Goal: Task Accomplishment & Management: Use online tool/utility

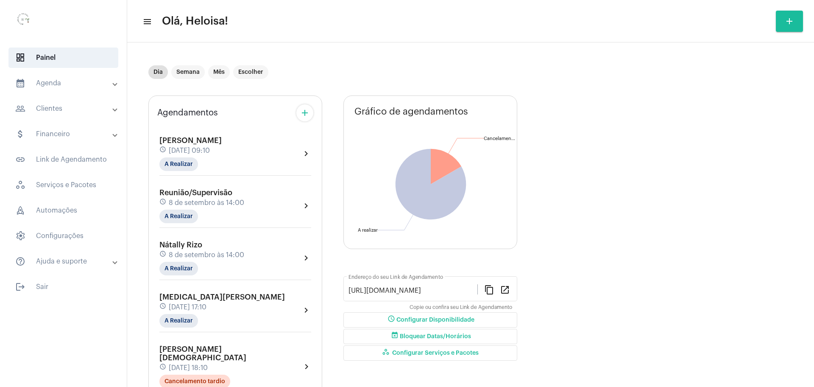
click at [300, 113] on mat-icon "add" at bounding box center [305, 113] width 10 height 10
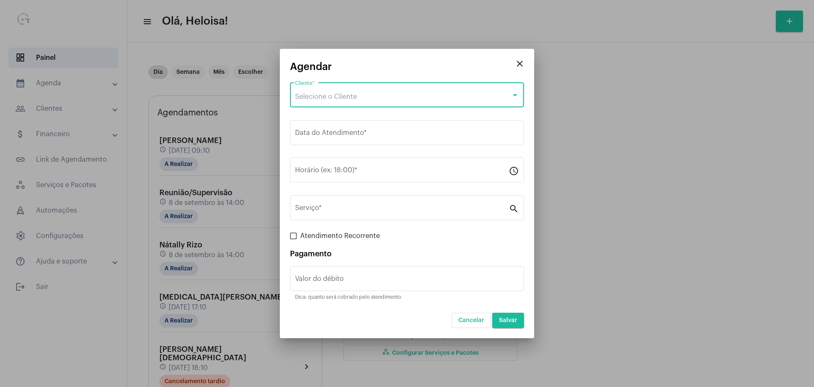
click at [331, 94] on span "Selecione o Cliente" at bounding box center [326, 96] width 62 height 7
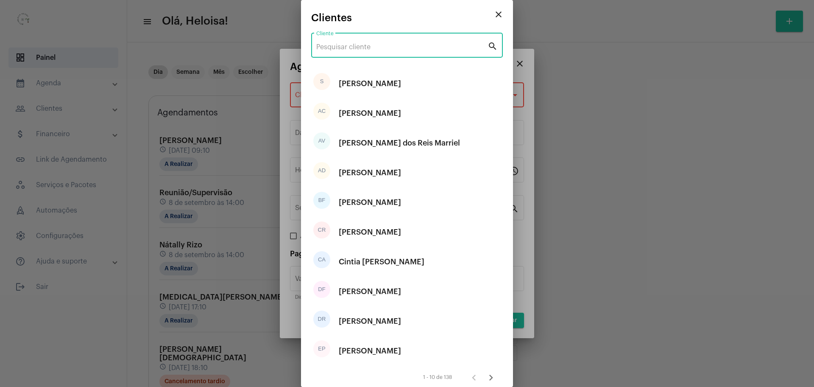
click at [337, 45] on input "Cliente" at bounding box center [401, 47] width 171 height 8
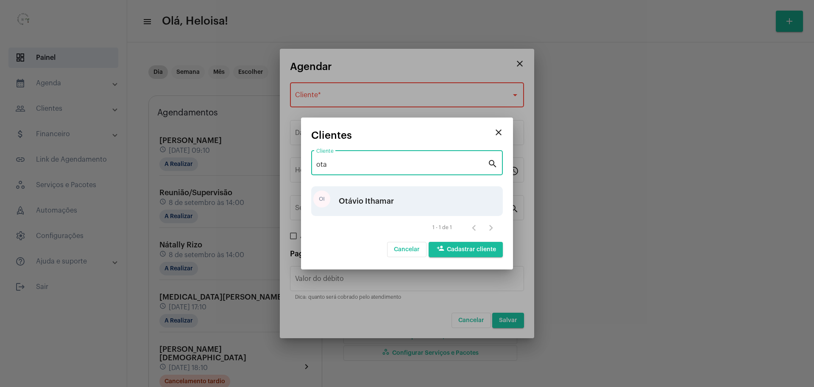
type input "ota"
click at [363, 205] on div "Otávio Ithamar" at bounding box center [366, 200] width 55 height 25
type input "R$"
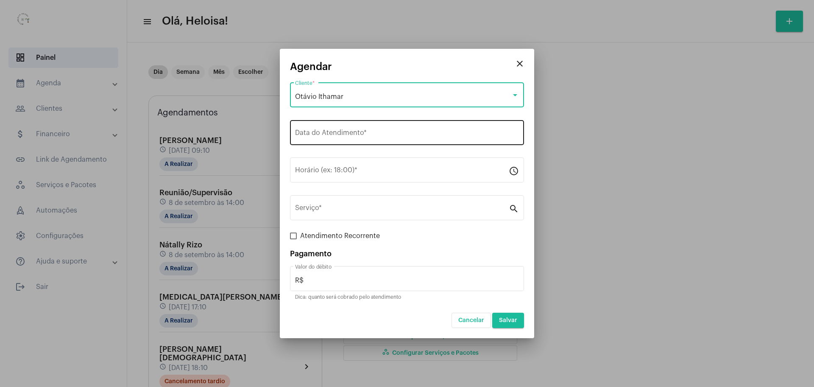
click at [343, 135] on input "Data do Atendimento *" at bounding box center [407, 135] width 224 height 8
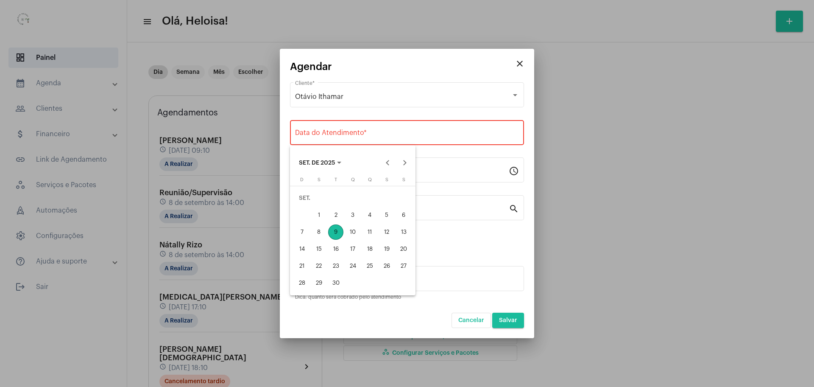
click at [335, 234] on div "9" at bounding box center [335, 231] width 15 height 15
type input "[DATE]"
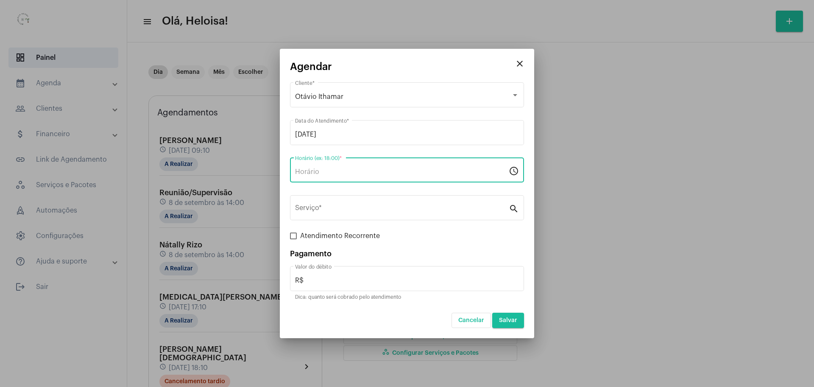
click at [319, 173] on input "Horário (ex: 18:00) *" at bounding box center [402, 172] width 214 height 8
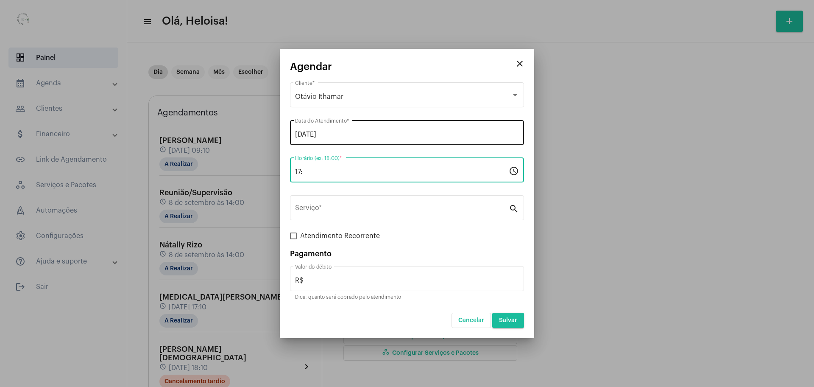
click at [358, 132] on input "[DATE]" at bounding box center [407, 135] width 224 height 8
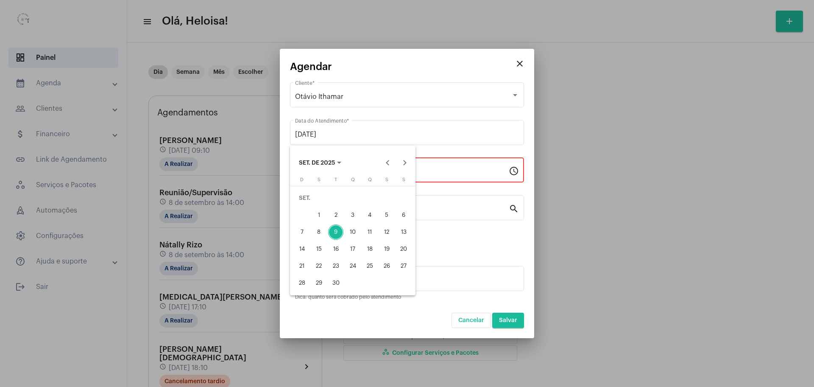
click at [438, 171] on div at bounding box center [407, 193] width 814 height 387
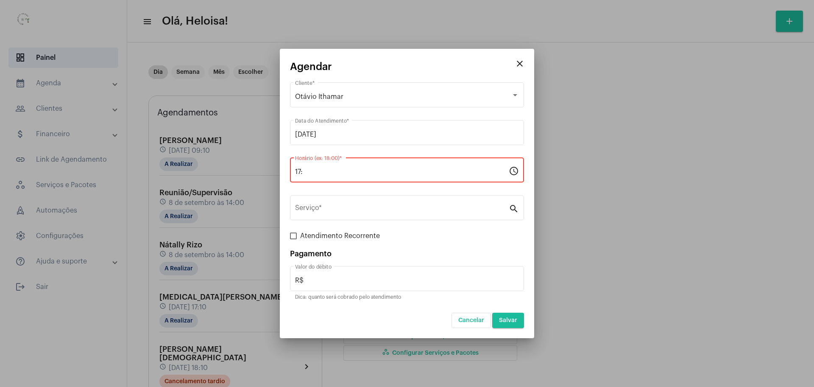
click at [355, 171] on input "17:" at bounding box center [402, 172] width 214 height 8
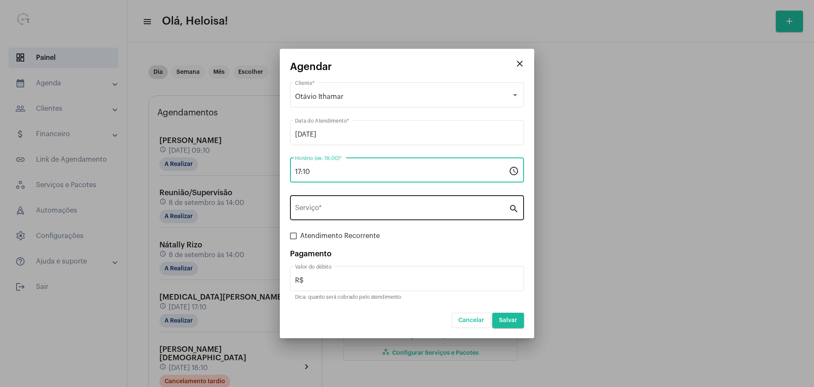
type input "17:10"
click at [337, 203] on div "Serviço *" at bounding box center [402, 206] width 214 height 27
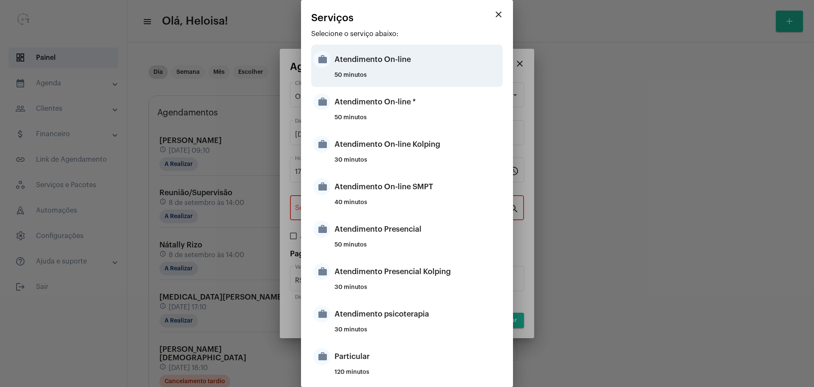
click at [374, 74] on div "50 minutos" at bounding box center [418, 78] width 166 height 13
type input "Atendimento On-line"
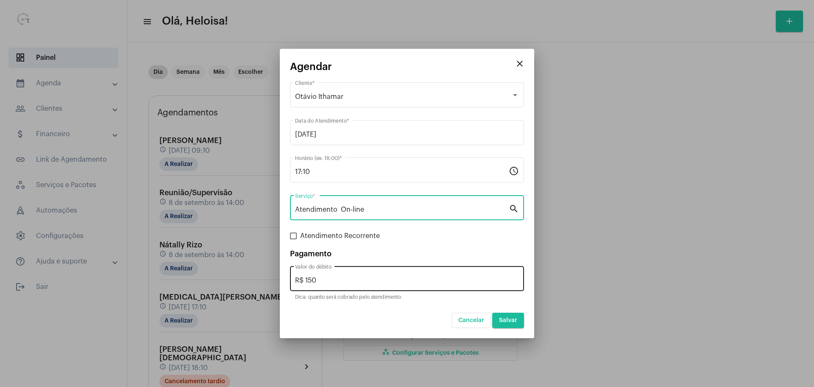
click at [332, 282] on input "R$ 150" at bounding box center [407, 281] width 224 height 8
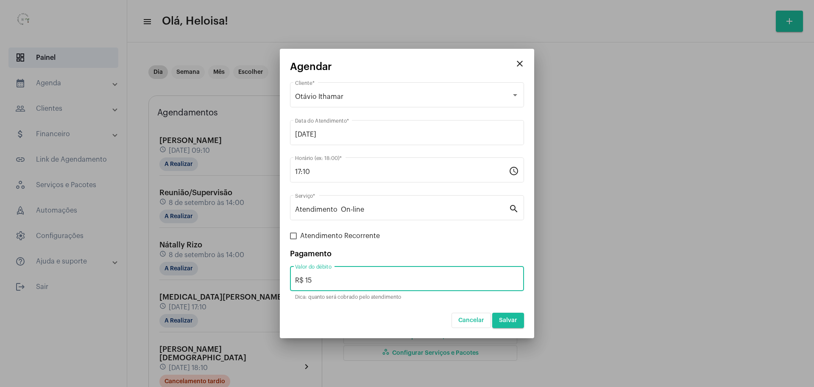
click at [332, 281] on input "R$ 15" at bounding box center [407, 281] width 224 height 8
type input "R$ 80"
click at [298, 236] on label "Atendimento Recorrente" at bounding box center [335, 236] width 90 height 10
click at [294, 239] on input "Atendimento Recorrente" at bounding box center [293, 239] width 0 height 0
checkbox input "true"
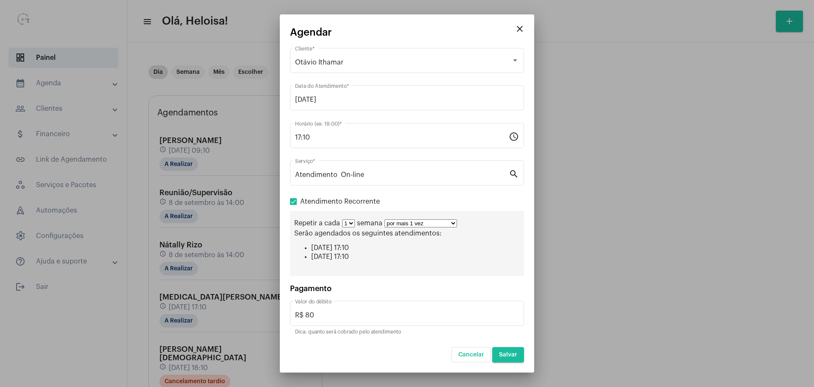
click at [407, 225] on select "por mais 1 vez por mais 2 vezes por mais 3 vezes por mais 4 vezes por mais 5 ve…" at bounding box center [421, 223] width 73 height 8
select select "9: 10"
click at [385, 219] on select "por mais 1 vez por mais 2 vezes por mais 3 vezes por mais 4 vezes por mais 5 ve…" at bounding box center [421, 223] width 73 height 8
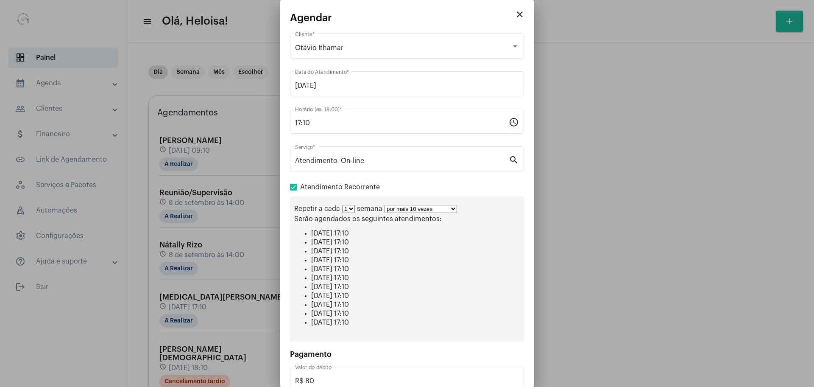
scroll to position [52, 0]
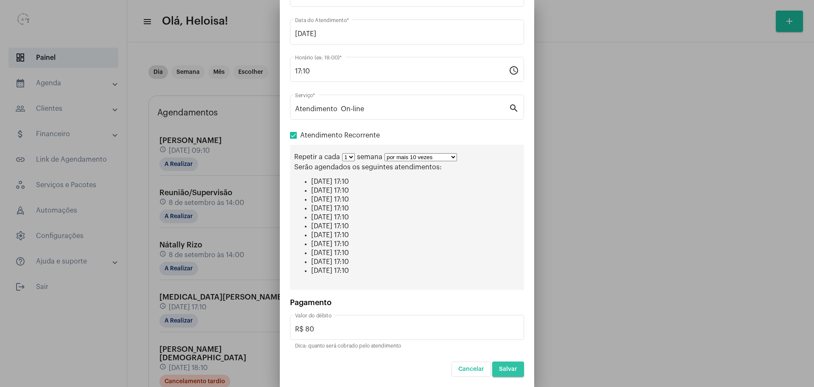
click at [499, 367] on span "Salvar" at bounding box center [508, 369] width 18 height 6
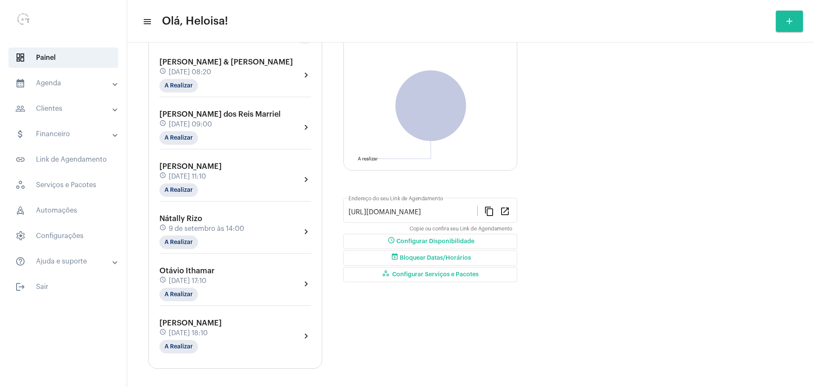
scroll to position [81, 0]
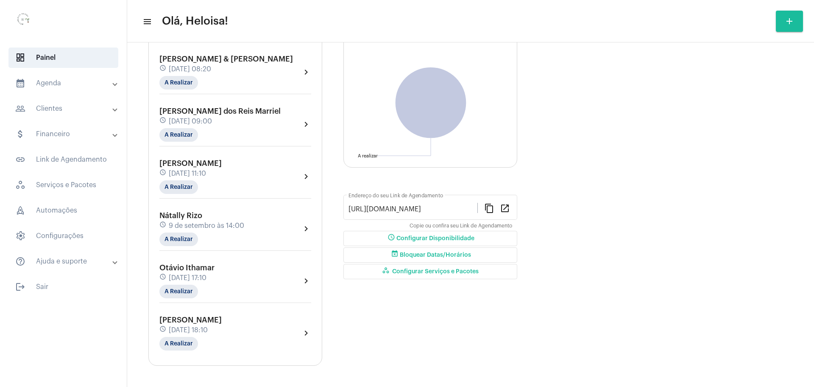
click at [207, 279] on span "[DATE] 17:10" at bounding box center [188, 278] width 38 height 8
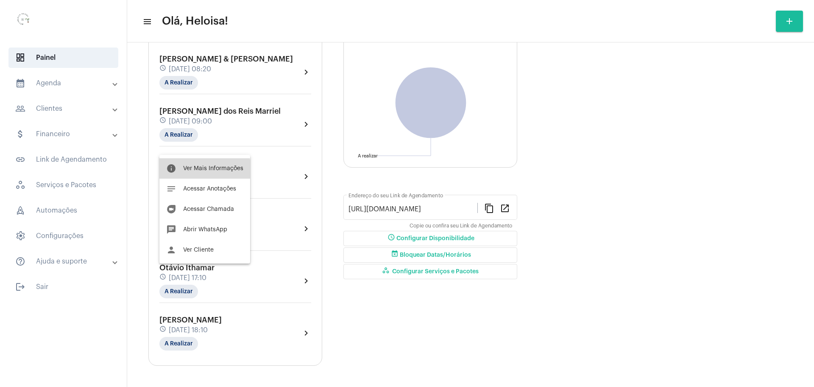
click at [202, 169] on span "Ver Mais Informações" at bounding box center [213, 168] width 60 height 6
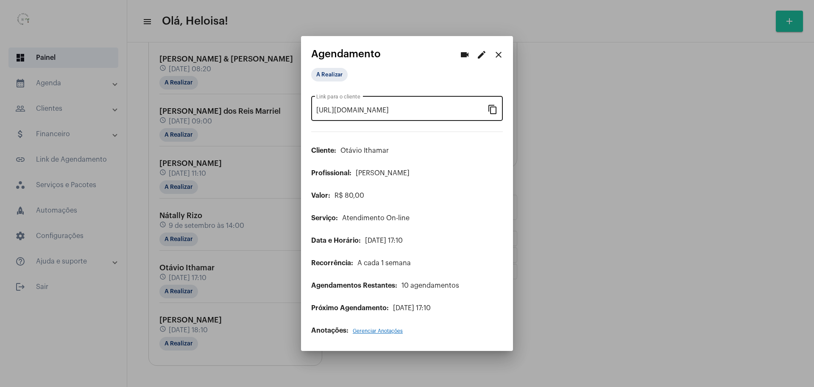
click at [498, 109] on div "[URL][DOMAIN_NAME] Link para o cliente content_copy" at bounding box center [407, 107] width 192 height 27
click at [495, 112] on mat-icon "content_copy" at bounding box center [493, 109] width 10 height 10
click at [463, 55] on mat-icon "videocam" at bounding box center [465, 55] width 10 height 10
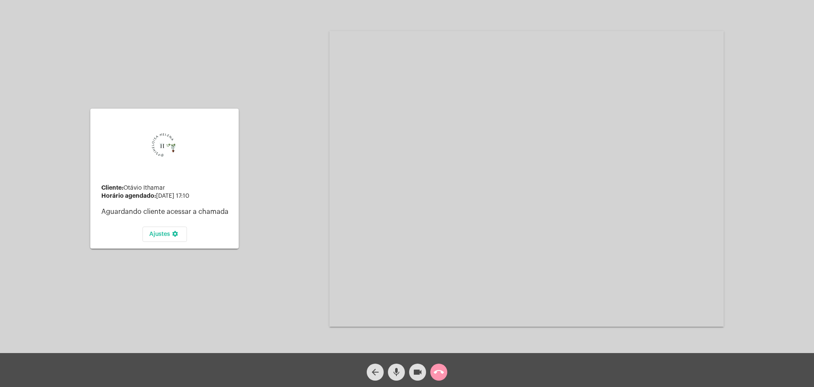
click at [484, 117] on video at bounding box center [527, 179] width 394 height 296
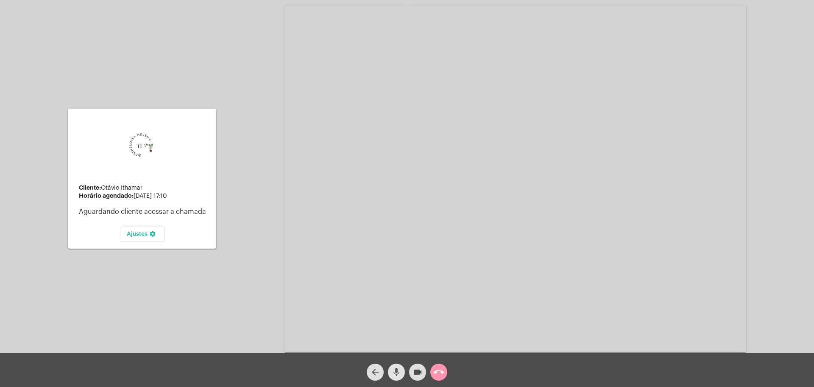
click at [399, 376] on mat-icon "mic" at bounding box center [396, 372] width 10 height 10
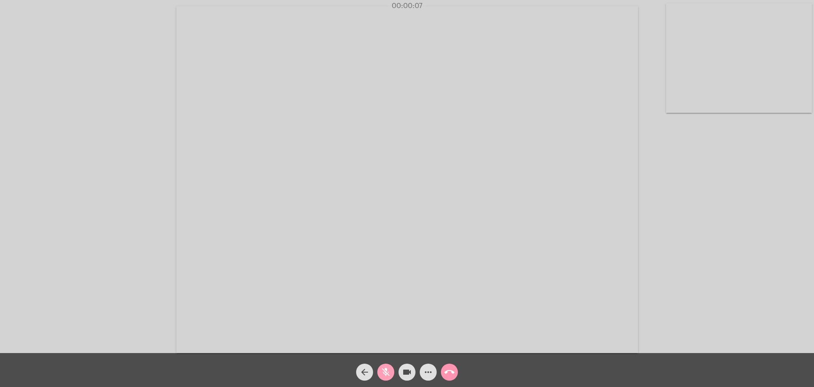
click at [386, 377] on span "mic_off" at bounding box center [386, 372] width 10 height 17
click at [427, 372] on mat-icon "more_horiz" at bounding box center [428, 372] width 10 height 10
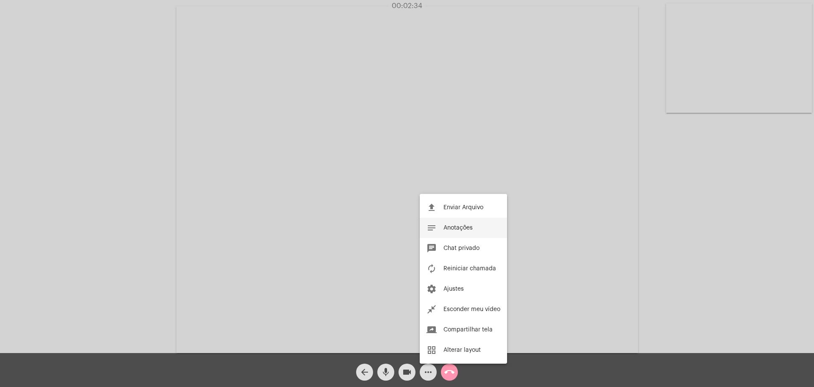
drag, startPoint x: 452, startPoint y: 252, endPoint x: 449, endPoint y: 231, distance: 20.6
click at [449, 231] on div "file_upload Enviar Arquivo notes Anotações chat Chat privado autorenew Reinicia…" at bounding box center [463, 279] width 87 height 170
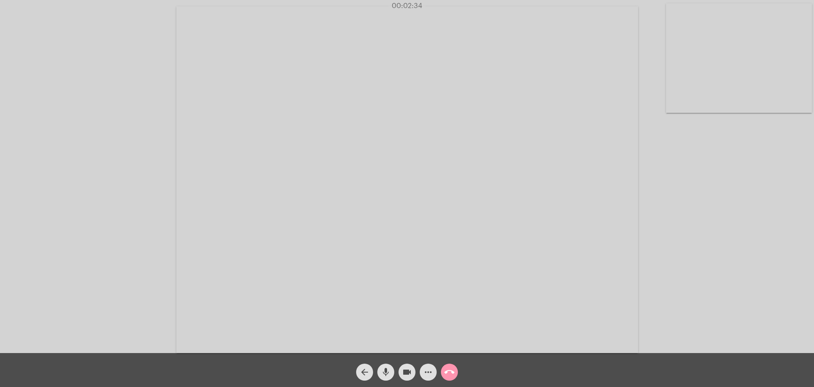
click at [449, 231] on video at bounding box center [407, 179] width 462 height 347
click at [322, 252] on video at bounding box center [205, 179] width 394 height 296
click at [428, 369] on mat-icon "more_horiz" at bounding box center [428, 372] width 10 height 10
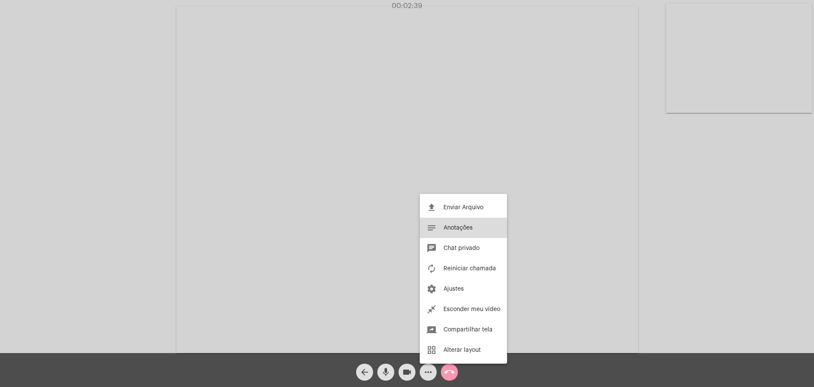
click at [460, 227] on span "Anotações" at bounding box center [458, 228] width 29 height 6
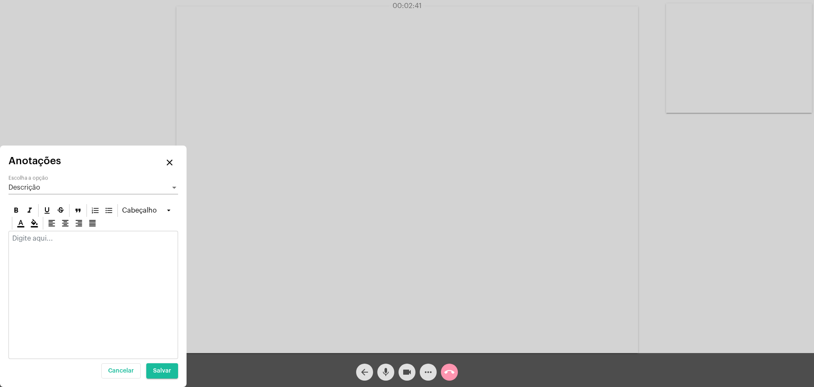
click at [91, 253] on div at bounding box center [93, 295] width 170 height 128
click at [89, 245] on div at bounding box center [93, 240] width 169 height 19
click at [96, 249] on div at bounding box center [93, 240] width 169 height 19
click at [169, 372] on span "Salvar" at bounding box center [162, 371] width 18 height 6
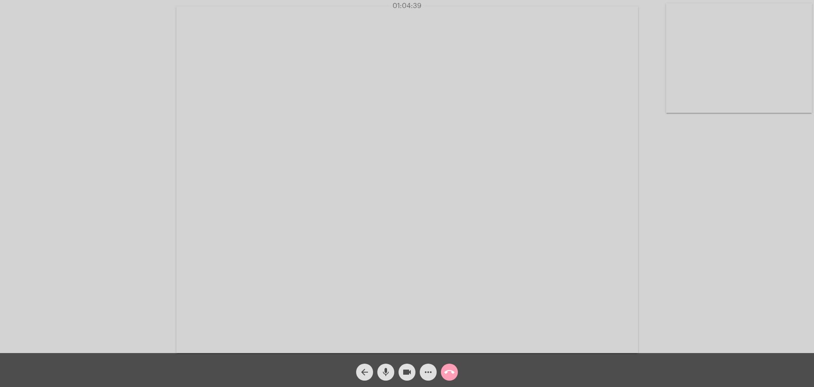
click at [447, 372] on mat-icon "call_end" at bounding box center [450, 372] width 10 height 10
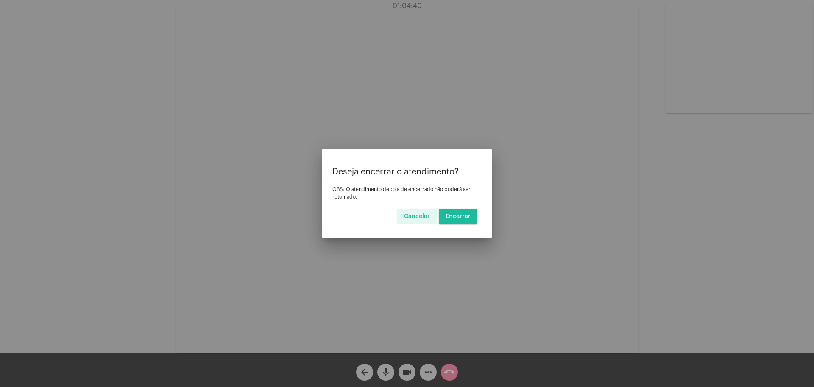
click at [468, 226] on mat-dialog-container "Deseja encerrar o atendimento? OBS: O atendimento depois de encerrado não poder…" at bounding box center [407, 193] width 170 height 90
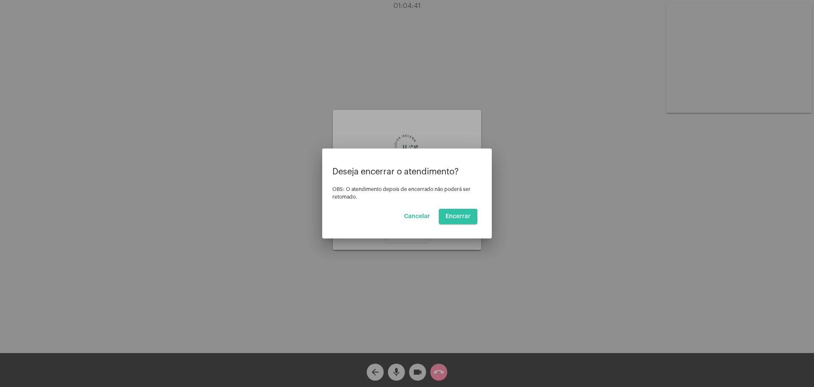
click at [466, 219] on span "Encerrar" at bounding box center [458, 216] width 25 height 6
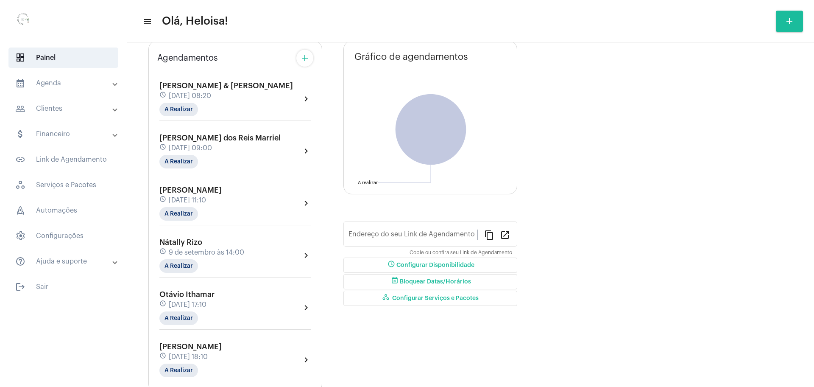
type input "[URL][DOMAIN_NAME]"
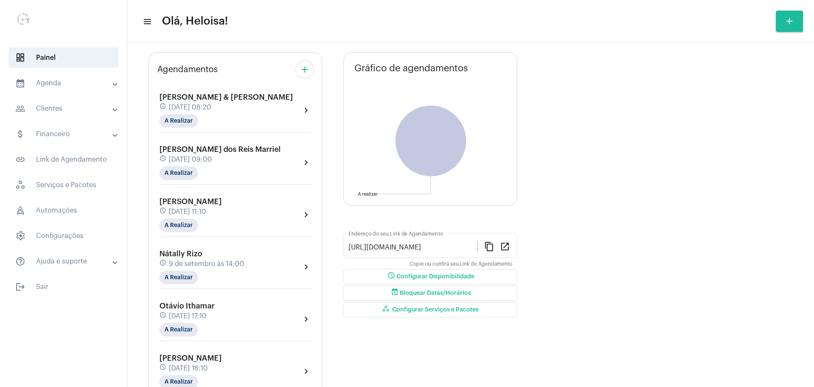
scroll to position [81, 0]
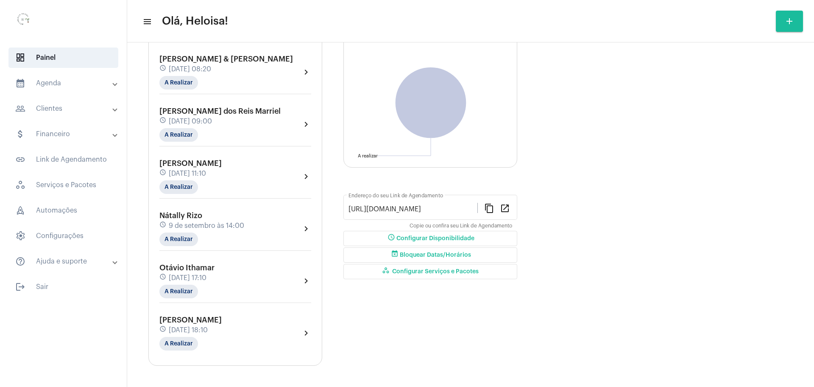
click at [177, 332] on span "[DATE] 18:10" at bounding box center [188, 330] width 39 height 8
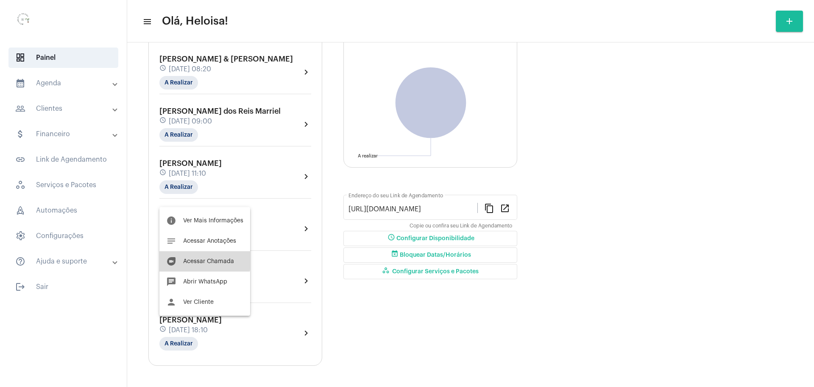
click at [203, 260] on span "Acessar Chamada" at bounding box center [208, 261] width 51 height 6
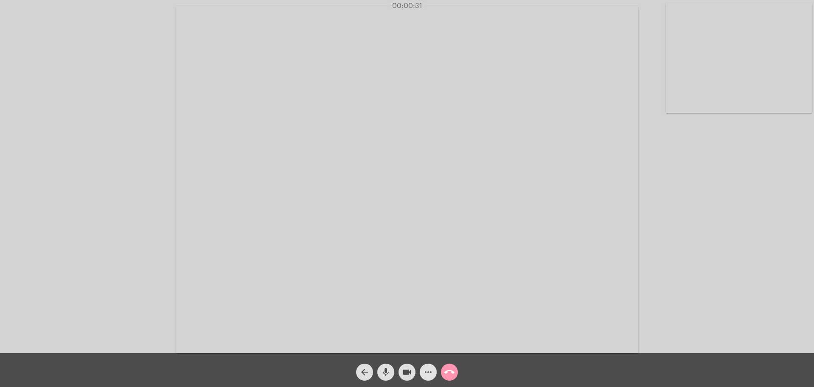
click at [424, 371] on mat-icon "more_horiz" at bounding box center [428, 372] width 10 height 10
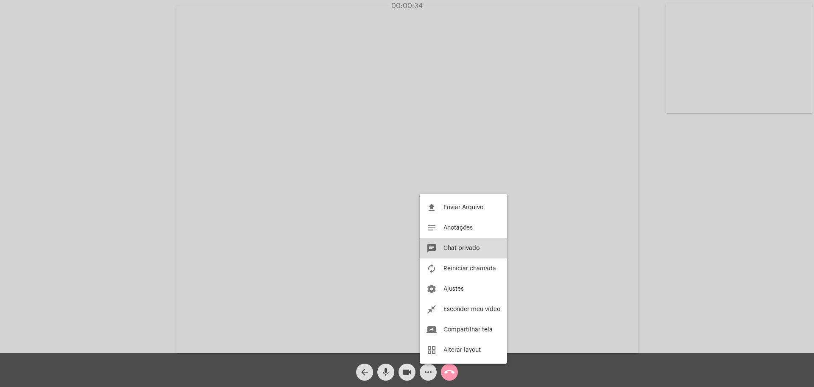
click at [460, 247] on span "Chat privado" at bounding box center [462, 248] width 36 height 6
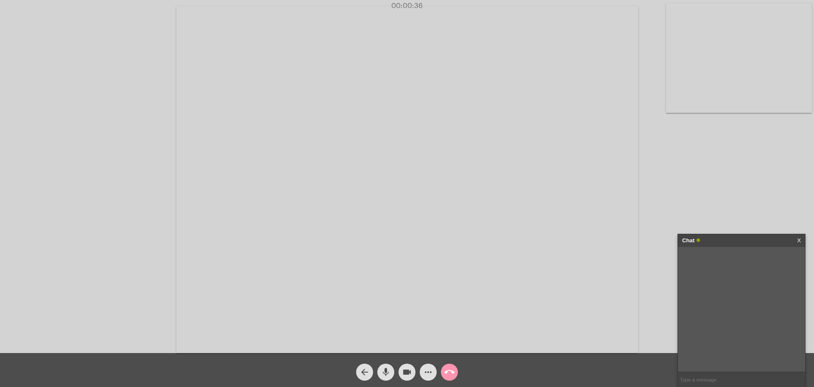
click at [702, 380] on input "text" at bounding box center [741, 379] width 127 height 15
type input "u"
click at [799, 240] on link "X" at bounding box center [799, 240] width 4 height 13
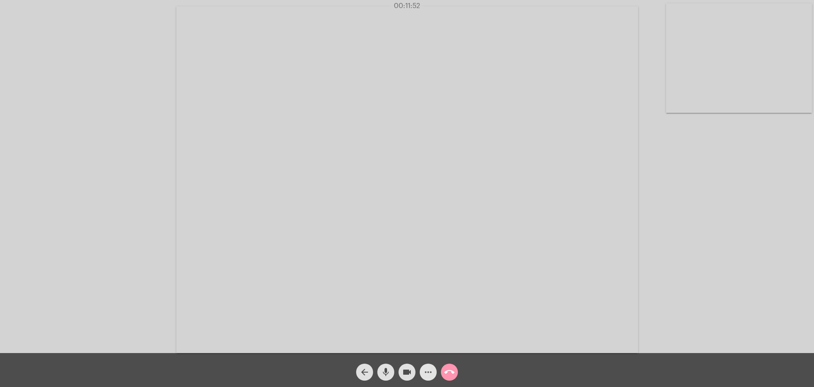
click at [434, 370] on button "more_horiz" at bounding box center [428, 372] width 17 height 17
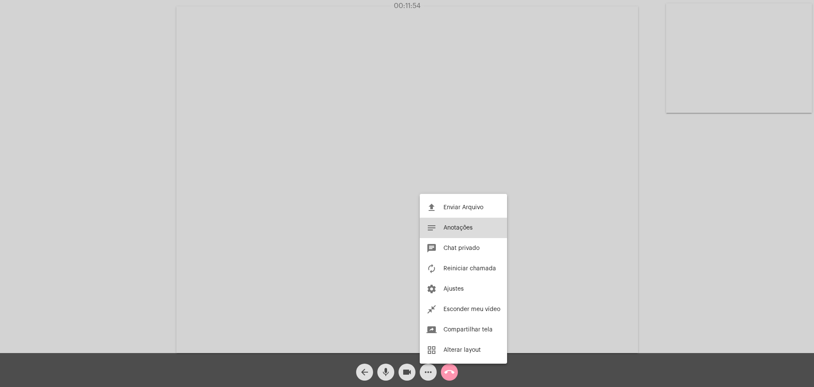
click at [473, 228] on span "Anotações" at bounding box center [458, 228] width 29 height 6
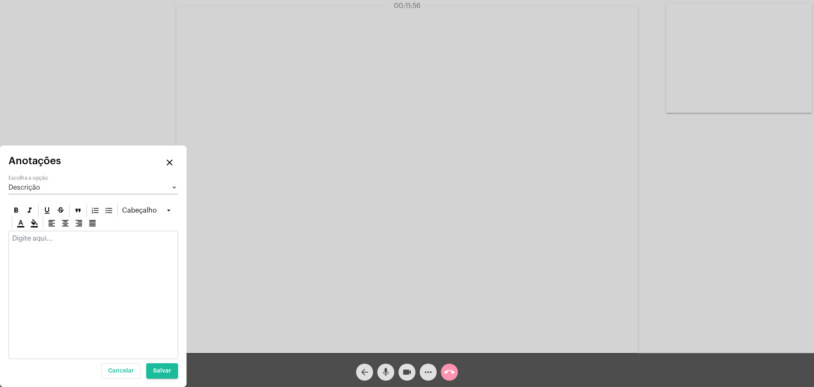
click at [124, 246] on div at bounding box center [93, 240] width 169 height 19
click at [386, 368] on mat-icon "mic" at bounding box center [386, 372] width 10 height 10
click at [57, 241] on p at bounding box center [93, 239] width 162 height 8
click at [393, 370] on button "mic_off" at bounding box center [385, 372] width 17 height 17
click at [542, 240] on video at bounding box center [407, 179] width 462 height 347
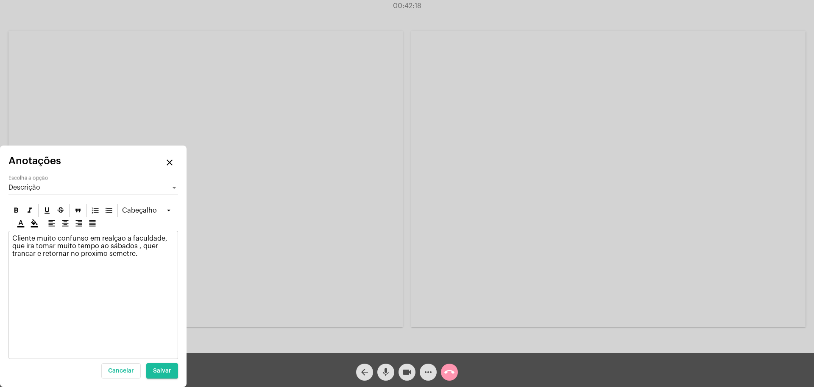
click at [331, 192] on video at bounding box center [205, 179] width 394 height 296
click at [39, 280] on div "Cliente muito confunso em realçao a faculdade, que ira tomar muito tempo ao sáb…" at bounding box center [93, 295] width 170 height 128
click at [84, 240] on p "Cliente muito confunso em realçao a faculdade, que ira tomar muito tempo ao sáb…" at bounding box center [93, 246] width 162 height 23
click at [112, 240] on p "Cliente muito confunso em realçao a faculdade, que ira tomar muito tempo ao sáb…" at bounding box center [93, 246] width 162 height 23
click at [80, 237] on p "Cliente muito confunso em realaçao a faculdade, que ira tomar muito tempo ao sá…" at bounding box center [93, 246] width 162 height 23
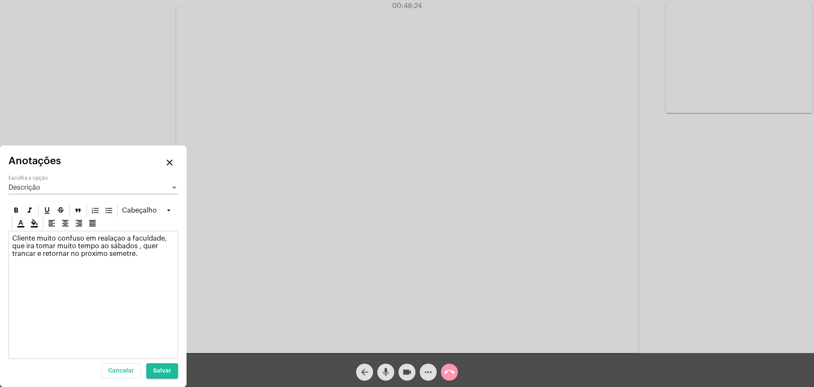
click at [328, 171] on video at bounding box center [407, 179] width 462 height 347
click at [349, 187] on video at bounding box center [205, 179] width 394 height 296
click at [143, 253] on p "Cliente muito confuso em realaçao a faculdade, que ira tomar muito tempo ao sáb…" at bounding box center [93, 246] width 162 height 23
click at [157, 368] on span "Salvar" at bounding box center [162, 371] width 18 height 6
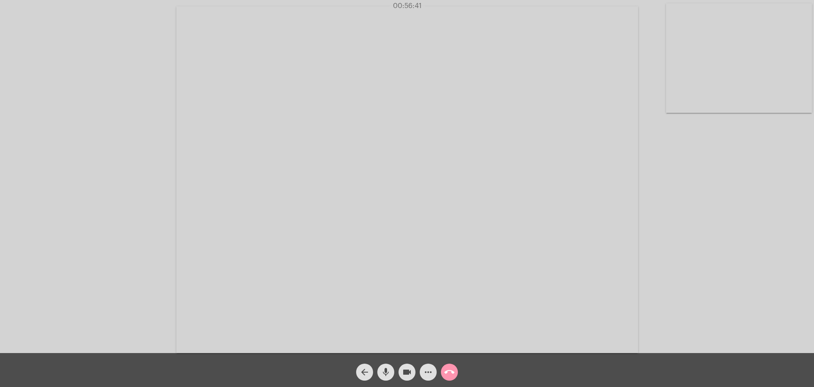
click at [382, 369] on mat-icon "mic" at bounding box center [386, 372] width 10 height 10
click at [380, 380] on div "arrow_back mic_off videocam more_horiz call_end" at bounding box center [407, 370] width 814 height 34
click at [384, 375] on mat-icon "mic_off" at bounding box center [386, 372] width 10 height 10
click at [430, 375] on mat-icon "more_horiz" at bounding box center [428, 372] width 10 height 10
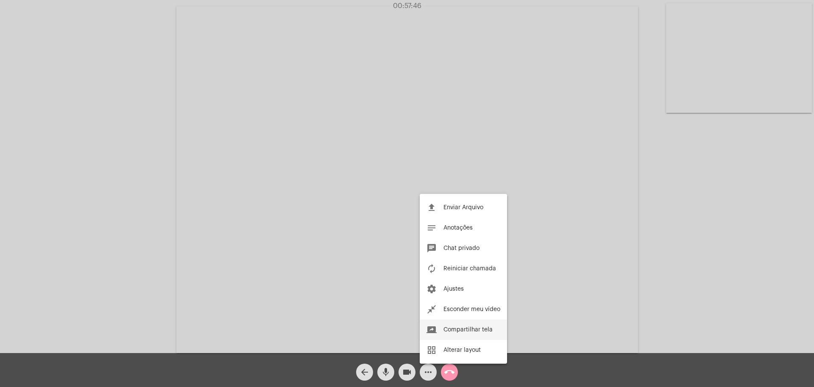
click at [463, 330] on span "Compartilhar tela" at bounding box center [468, 330] width 49 height 6
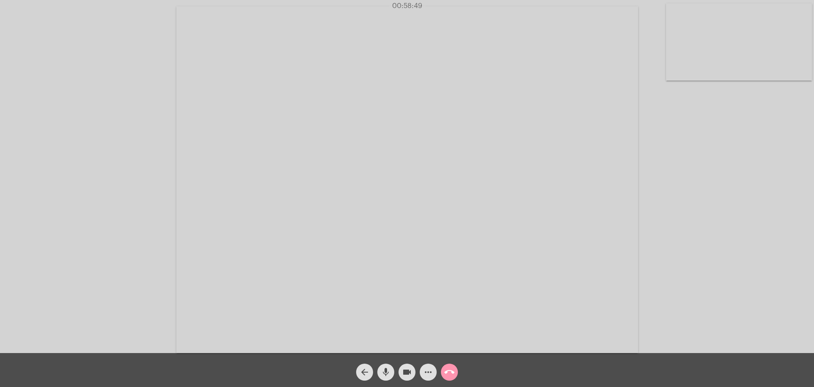
click at [431, 379] on span "more_horiz" at bounding box center [428, 372] width 10 height 17
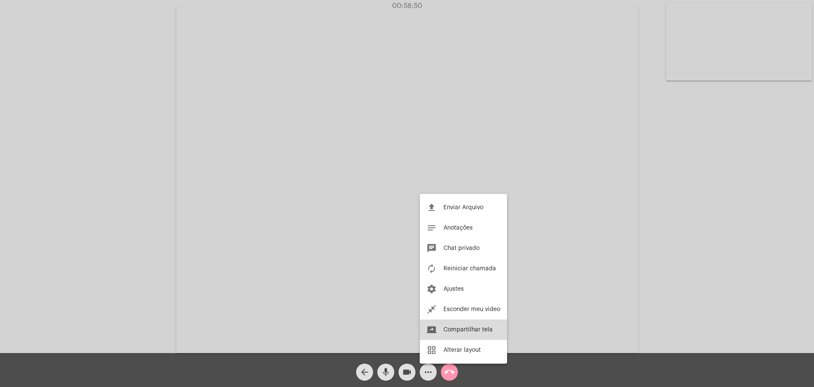
click at [451, 336] on button "screen_share Compartilhar tela" at bounding box center [463, 329] width 87 height 20
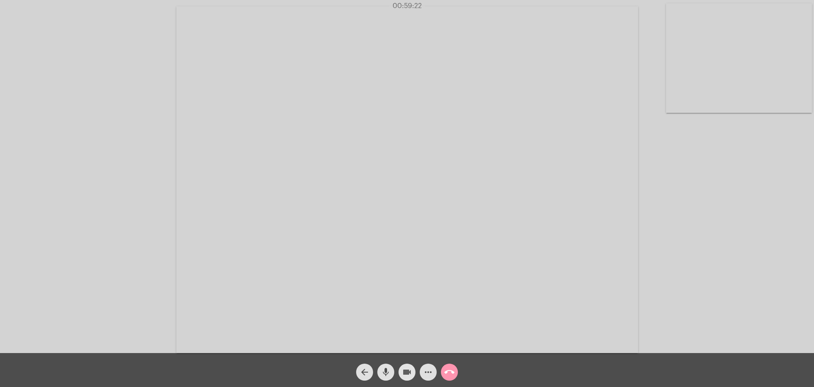
click at [410, 370] on mat-icon "videocam" at bounding box center [407, 372] width 10 height 10
click at [410, 370] on mat-icon "videocam_off" at bounding box center [407, 372] width 10 height 10
click at [431, 372] on mat-icon "more_horiz" at bounding box center [428, 372] width 10 height 10
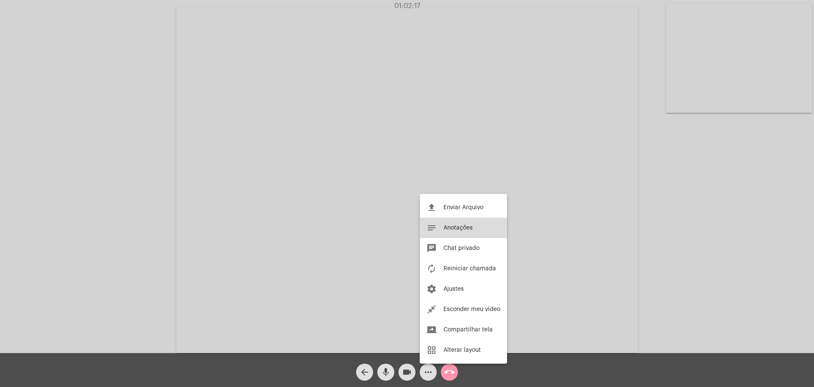
click at [462, 228] on span "Anotações" at bounding box center [458, 228] width 29 height 6
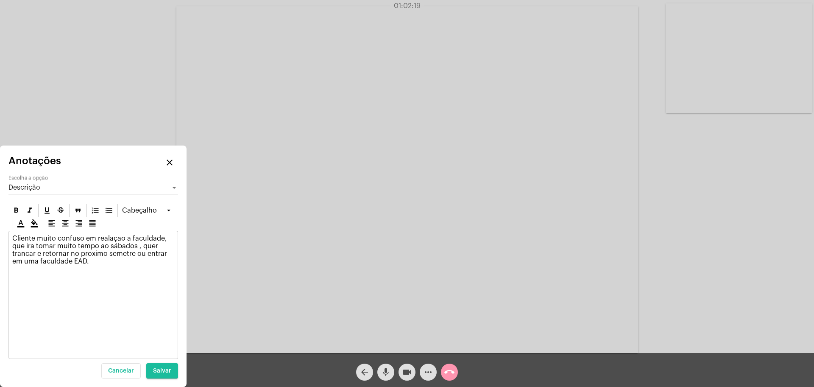
click at [133, 265] on div "Cliente muito confuso em realaçao a faculdade, que ira tomar muito tempo ao sáb…" at bounding box center [93, 252] width 169 height 42
click at [123, 294] on div "Cliente muito confuso em realaçao a faculdade, que ira tomar muito tempo ao sáb…" at bounding box center [93, 295] width 170 height 128
drag, startPoint x: 103, startPoint y: 283, endPoint x: 56, endPoint y: 280, distance: 47.1
click at [56, 280] on div "Cliente muito confuso em realaçao a faculdade, que ira tomar muito tempo ao sáb…" at bounding box center [93, 295] width 170 height 128
click at [144, 273] on p "Cliente muito confuso em realaçao a faculdade, que ira tomar muito tempo ao sáb…" at bounding box center [93, 258] width 162 height 46
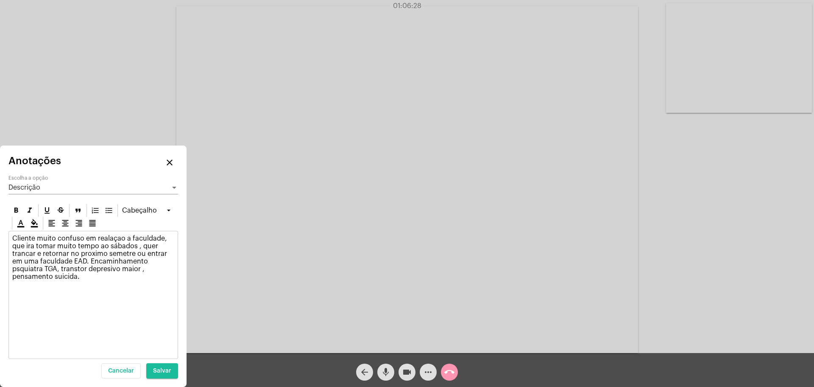
click at [146, 270] on p "Cliente muito confuso em realaçao a faculdade, que ira tomar muito tempo ao sáb…" at bounding box center [93, 258] width 162 height 46
click at [166, 370] on span "Salvar" at bounding box center [162, 371] width 18 height 6
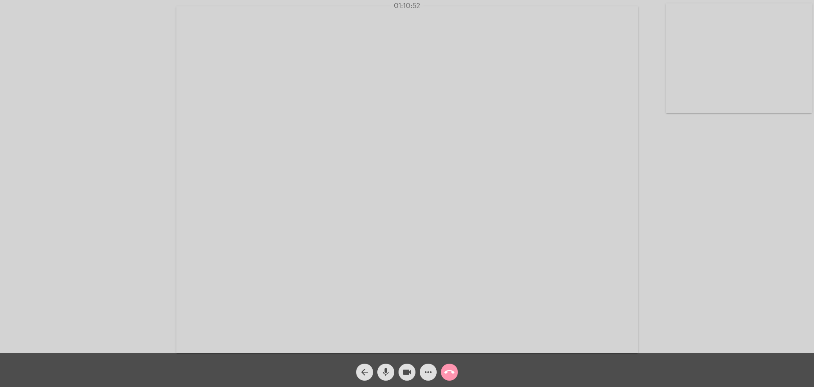
click at [451, 369] on mat-icon "call_end" at bounding box center [450, 372] width 10 height 10
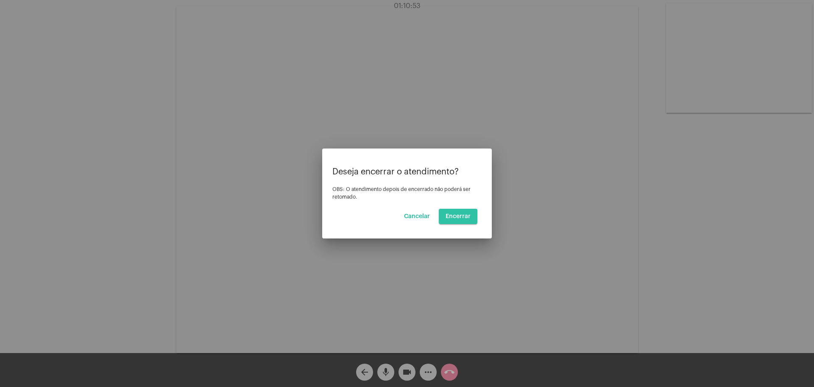
click at [455, 218] on span "Encerrar" at bounding box center [458, 216] width 25 height 6
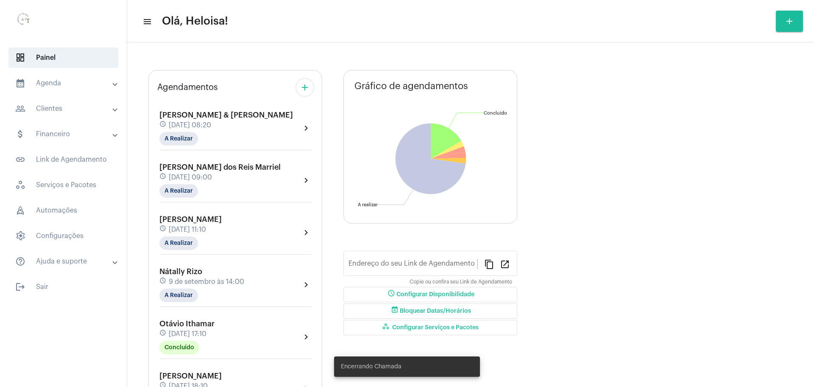
type input "[URL][DOMAIN_NAME]"
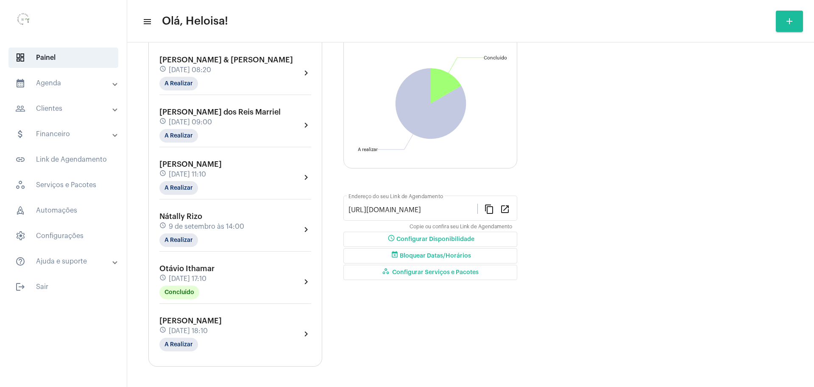
scroll to position [81, 0]
